Goal: Book appointment/travel/reservation

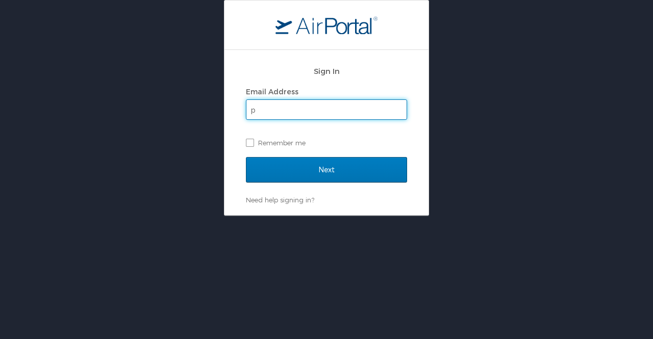
type input "p"
click at [246, 157] on input "Next" at bounding box center [326, 170] width 161 height 26
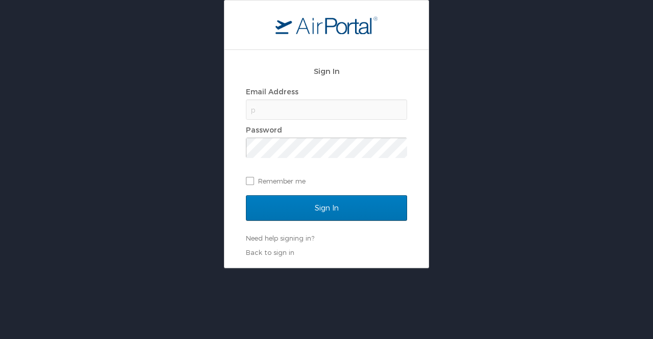
click at [349, 114] on div "p" at bounding box center [326, 109] width 161 height 20
click at [266, 108] on div "p" at bounding box center [326, 109] width 161 height 20
click at [257, 111] on div "p" at bounding box center [326, 109] width 161 height 20
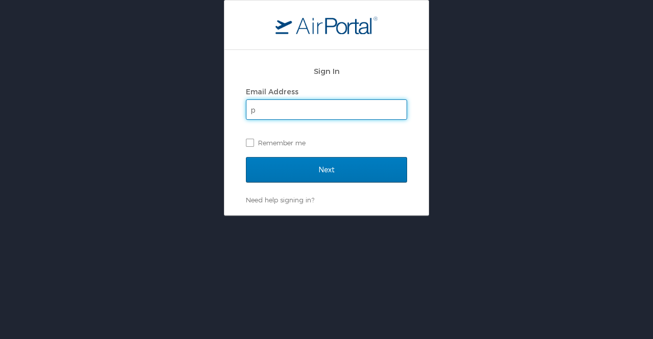
type input "[EMAIL_ADDRESS][DOMAIN_NAME]"
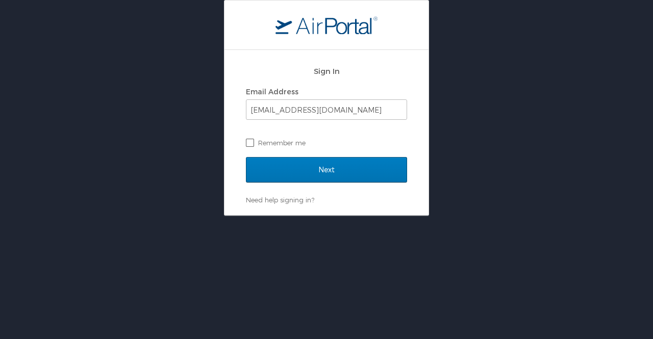
click at [253, 141] on label "Remember me" at bounding box center [326, 142] width 161 height 15
click at [253, 141] on input "Remember me" at bounding box center [249, 142] width 7 height 7
checkbox input "true"
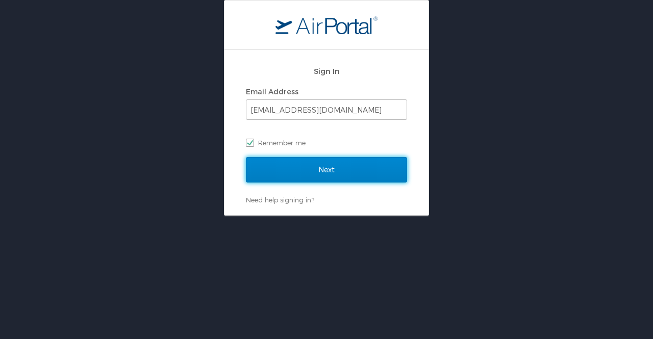
click at [335, 174] on input "Next" at bounding box center [326, 170] width 161 height 26
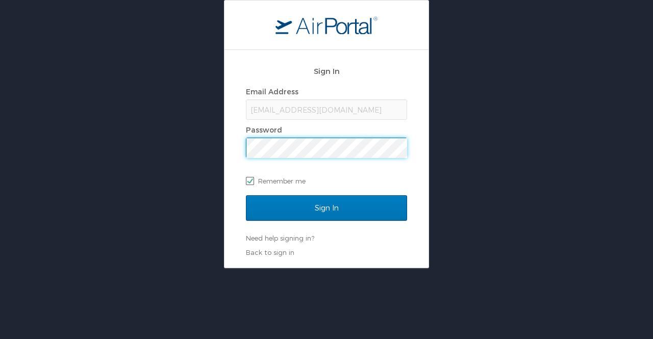
click at [246, 195] on input "Sign In" at bounding box center [326, 208] width 161 height 26
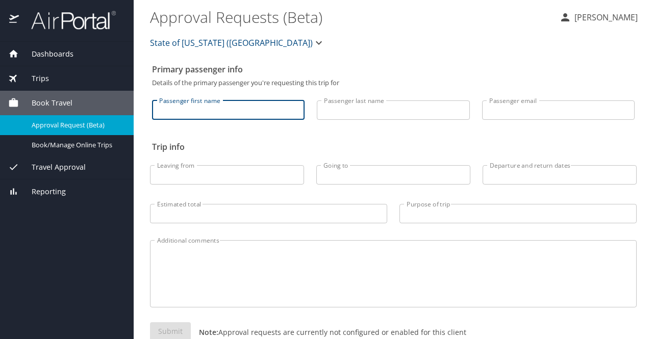
click at [235, 116] on input "Passenger first name" at bounding box center [228, 109] width 153 height 19
type input "Thomas"
type input "Perkins"
type input "perkinst@latech.edu"
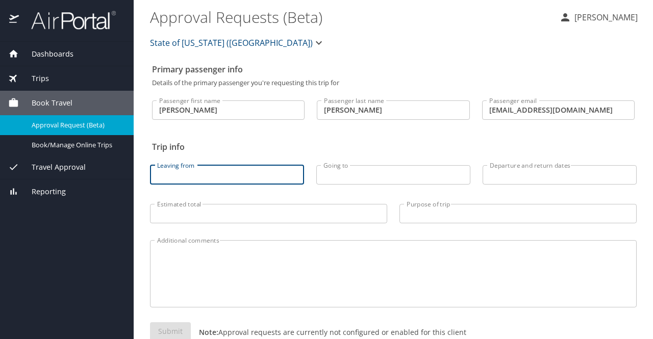
drag, startPoint x: 245, startPoint y: 180, endPoint x: 226, endPoint y: 178, distance: 18.4
click at [226, 178] on input "Leaving from" at bounding box center [227, 174] width 154 height 19
type input "mlu"
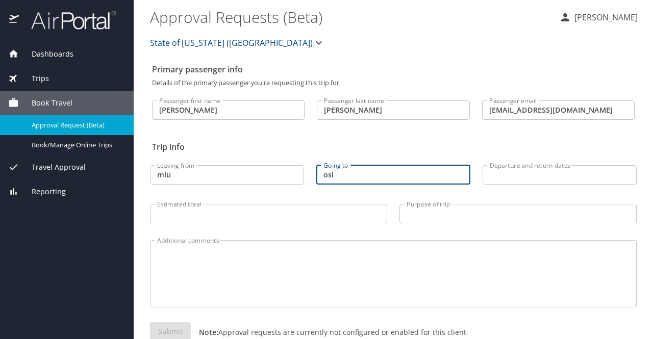
type input "osl"
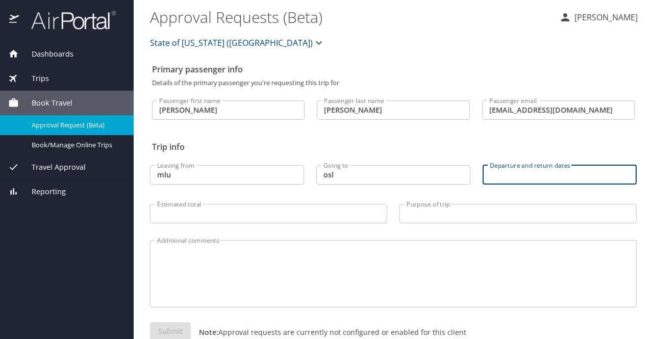
click at [525, 177] on input "Departure and return dates" at bounding box center [560, 174] width 154 height 19
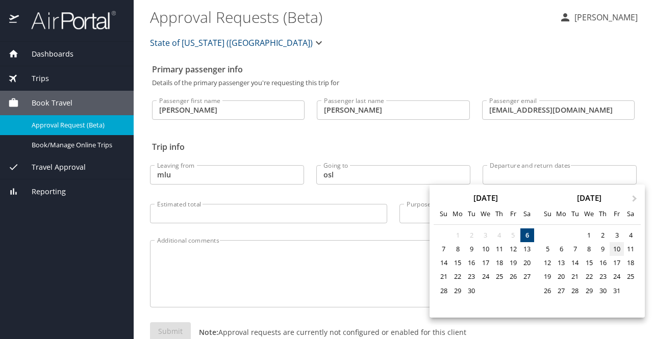
click at [616, 254] on div "10" at bounding box center [617, 249] width 14 height 14
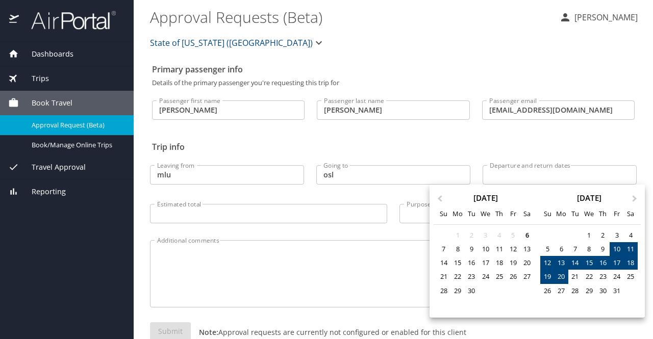
click at [564, 275] on div "20" at bounding box center [561, 277] width 14 height 14
type input "10/10/2025 🠦 10/20/2025"
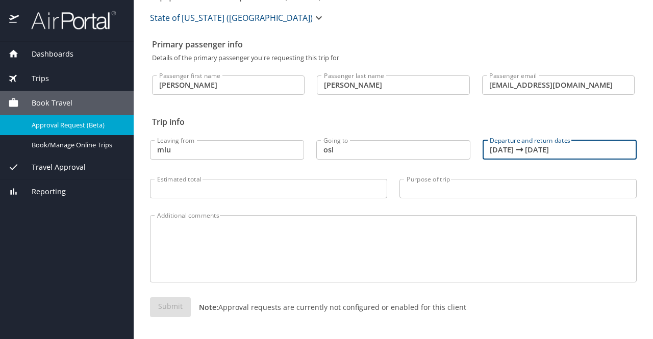
scroll to position [24, 0]
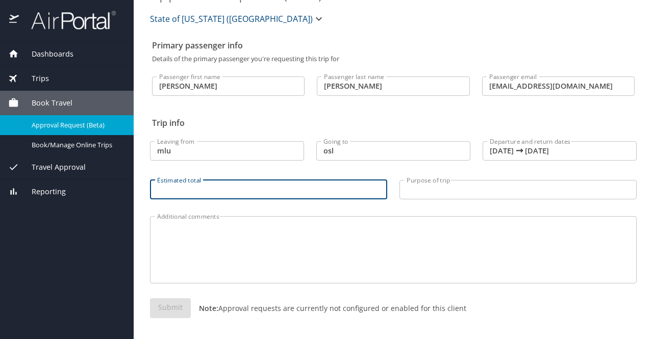
click at [283, 188] on input "Estimated total" at bounding box center [268, 189] width 237 height 19
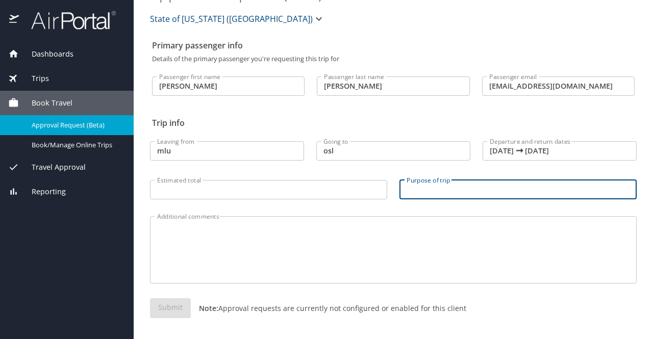
click at [454, 188] on input "Purpose of trip" at bounding box center [517, 189] width 237 height 19
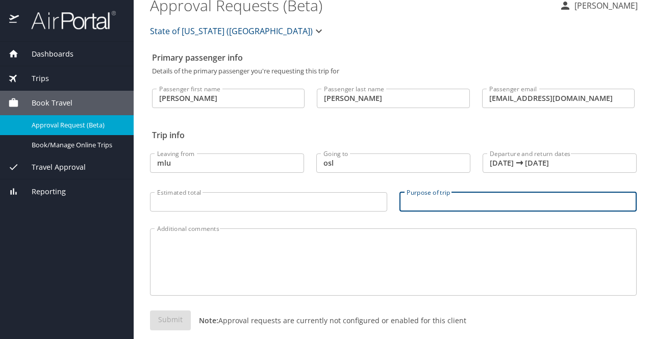
scroll to position [11, 0]
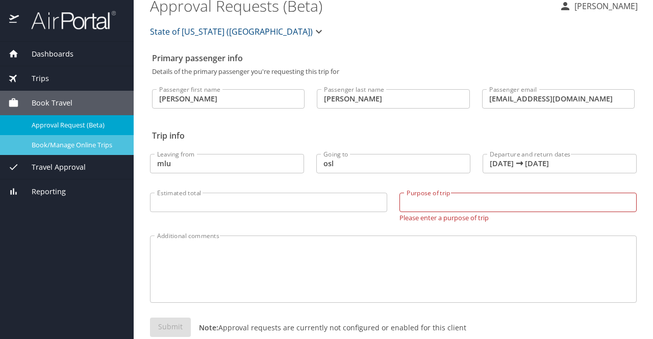
click at [71, 146] on span "Book/Manage Online Trips" at bounding box center [77, 145] width 90 height 10
